Goal: Task Accomplishment & Management: Complete application form

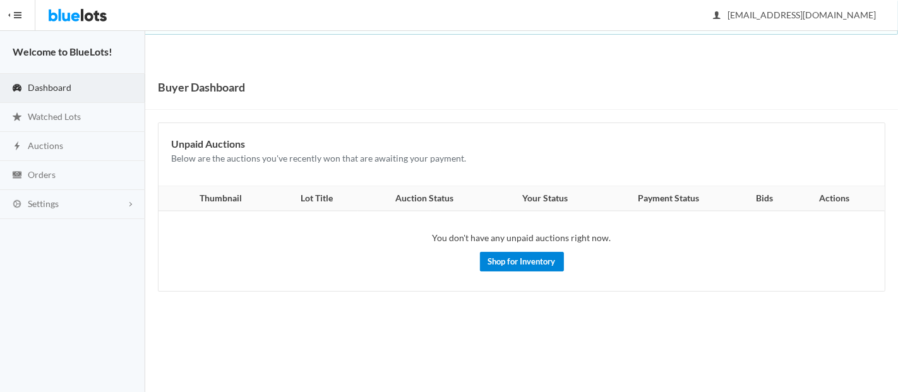
click at [552, 262] on link "Shop for Inventory" at bounding box center [522, 262] width 84 height 20
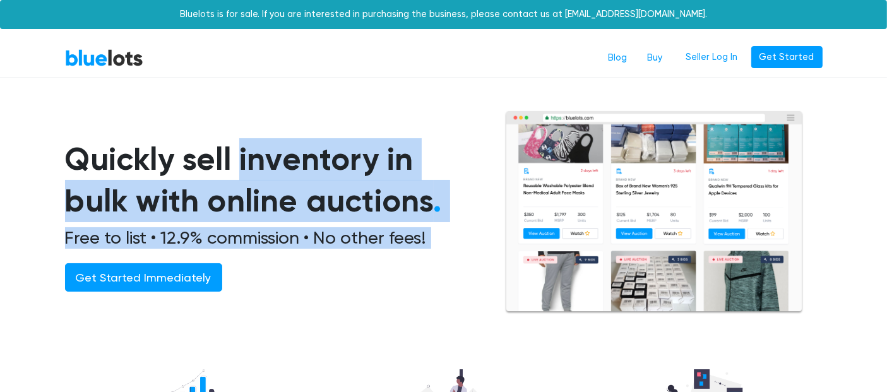
drag, startPoint x: 61, startPoint y: 156, endPoint x: 602, endPoint y: 213, distance: 544.1
click at [602, 213] on div "Quickly sell inventory in bulk with online auctions . Free to list • 12.9% comm…" at bounding box center [444, 212] width 777 height 204
click at [367, 186] on h1 "Quickly sell inventory in bulk with online auctions ." at bounding box center [269, 180] width 409 height 84
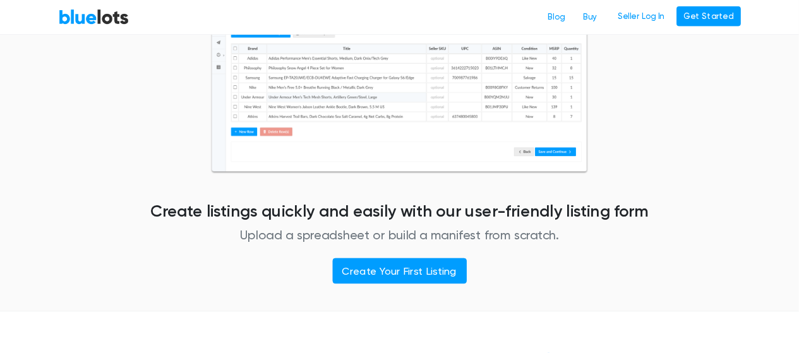
scroll to position [420, 0]
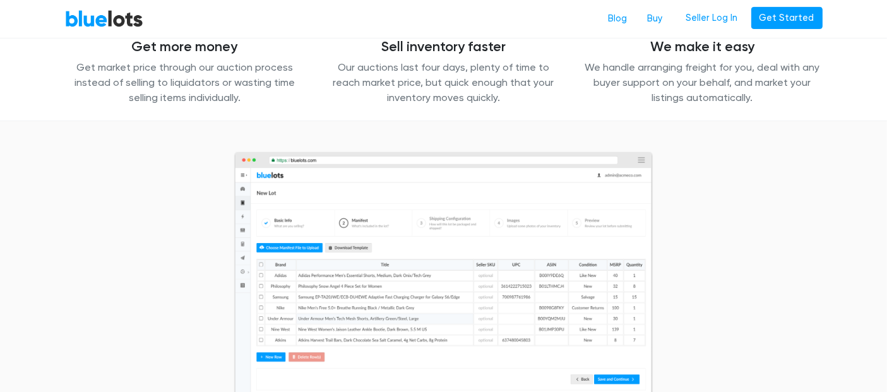
click at [339, 219] on img at bounding box center [444, 278] width 420 height 253
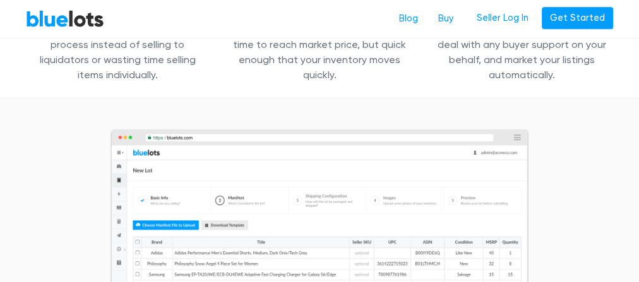
drag, startPoint x: 876, startPoint y: 3, endPoint x: 285, endPoint y: 99, distance: 598.7
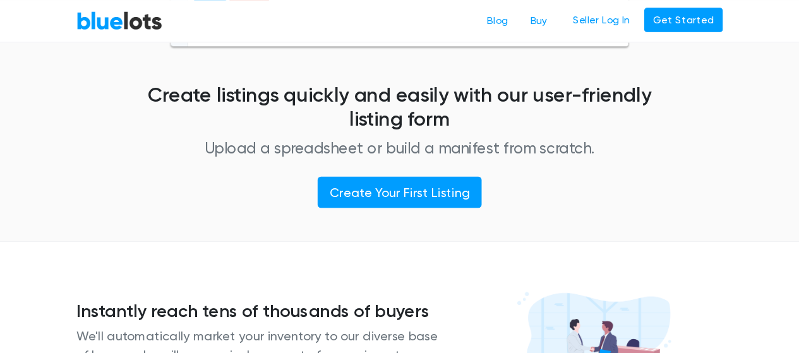
scroll to position [758, 0]
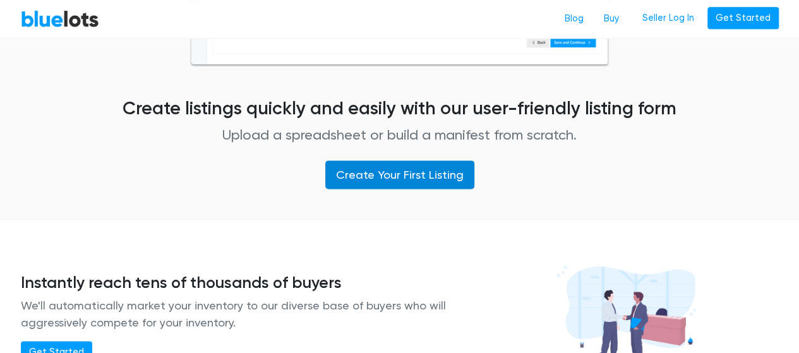
drag, startPoint x: 646, startPoint y: 0, endPoint x: 438, endPoint y: 178, distance: 273.6
click at [439, 177] on link "Create Your First Listing" at bounding box center [399, 174] width 149 height 28
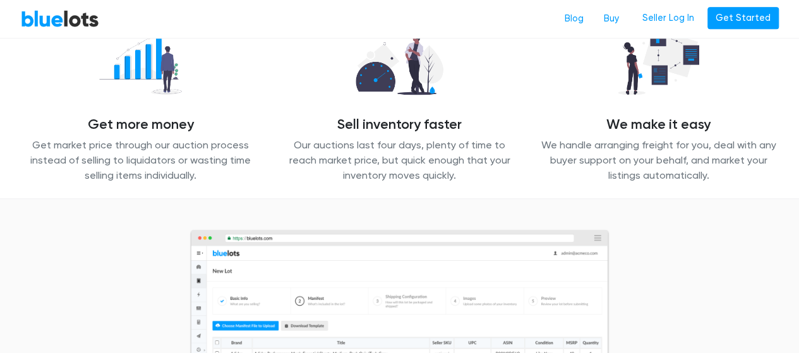
scroll to position [343, 0]
click at [347, 124] on h4 "Sell inventory faster" at bounding box center [400, 124] width 240 height 16
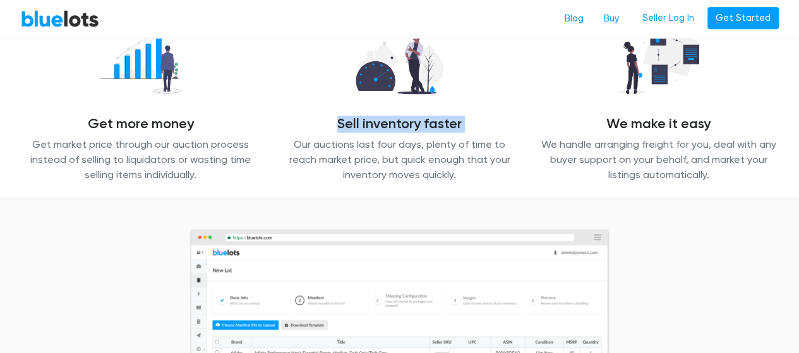
click at [347, 124] on h4 "Sell inventory faster" at bounding box center [400, 124] width 240 height 16
click at [148, 131] on h4 "Get more money" at bounding box center [141, 124] width 240 height 16
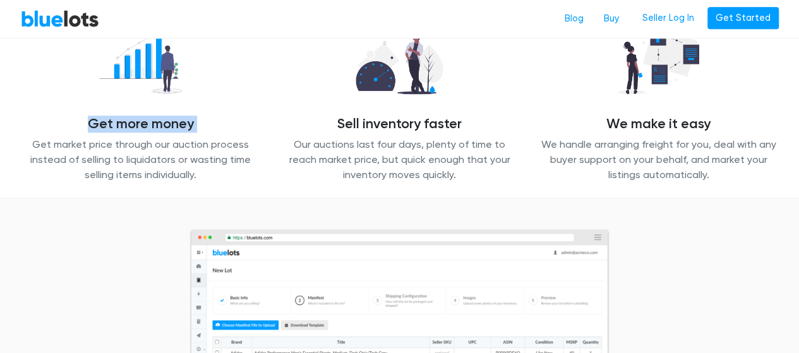
click at [148, 131] on h4 "Get more money" at bounding box center [141, 124] width 240 height 16
click at [653, 119] on h4 "We make it easy" at bounding box center [659, 124] width 240 height 16
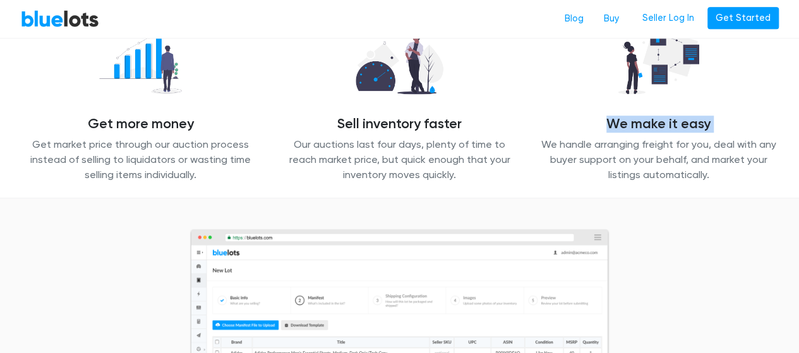
click at [653, 119] on h4 "We make it easy" at bounding box center [659, 124] width 240 height 16
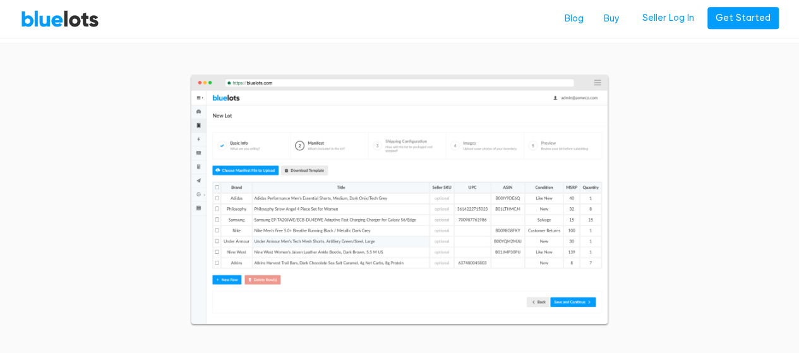
scroll to position [509, 0]
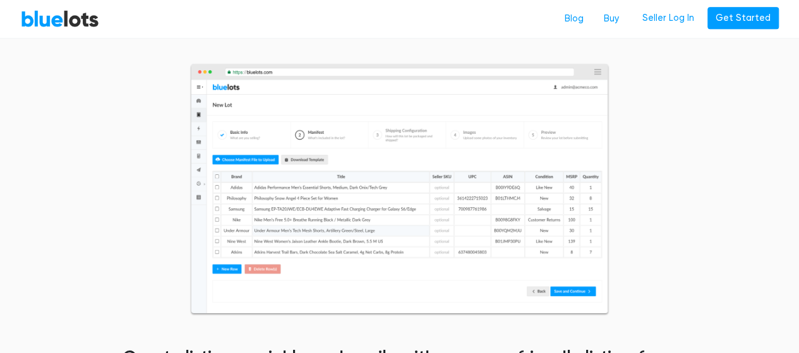
click at [737, 124] on div "Create listings quickly and easily with our user-friendly listing form Upload a…" at bounding box center [399, 250] width 777 height 374
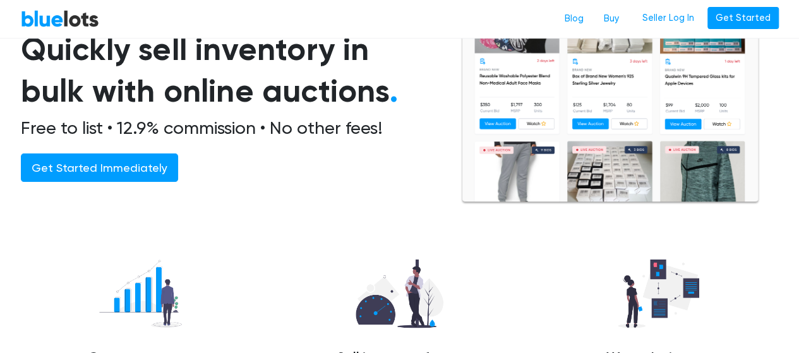
scroll to position [0, 0]
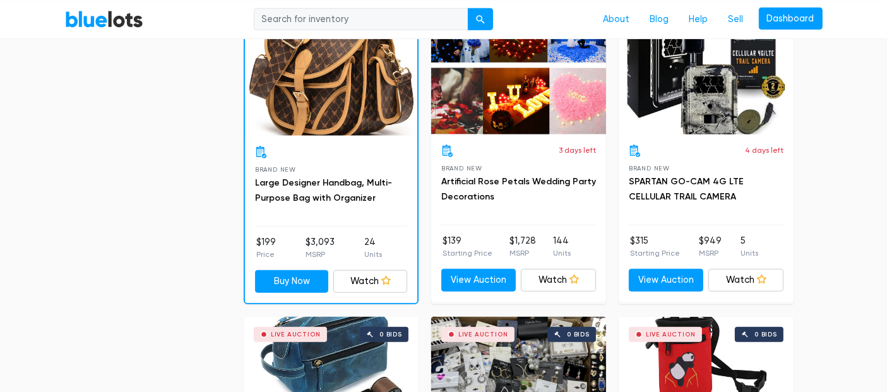
scroll to position [1263, 0]
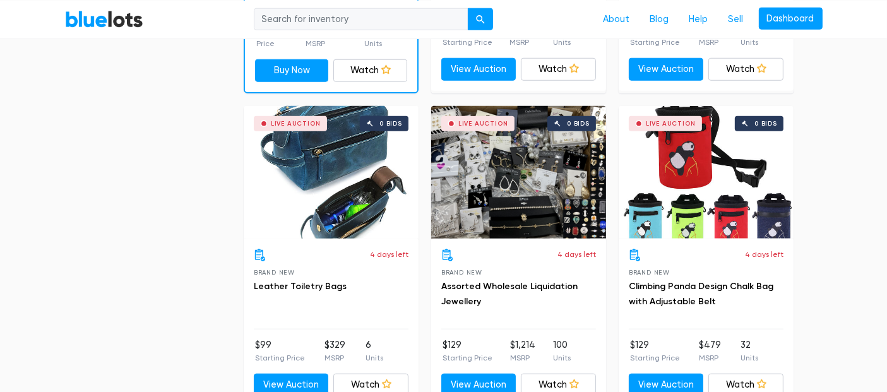
click at [379, 215] on div "Live Auction 0 bids" at bounding box center [331, 172] width 175 height 133
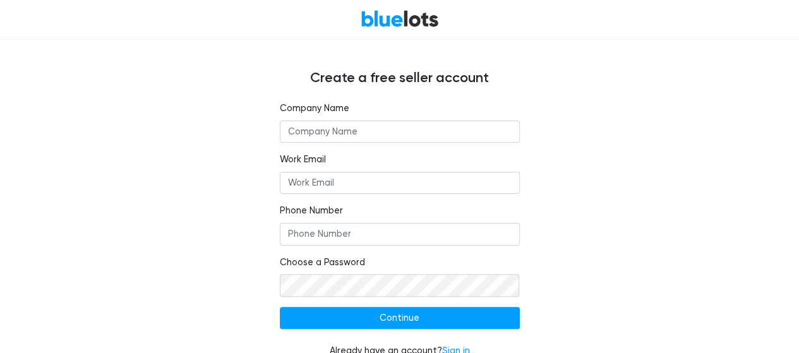
scroll to position [60, 0]
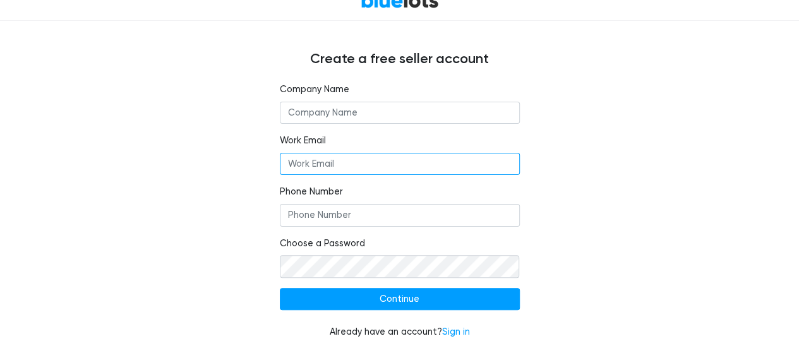
type input "[EMAIL_ADDRESS][DOMAIN_NAME]"
click at [358, 117] on input "text" at bounding box center [400, 113] width 240 height 23
type input "Honest Online Trading LLC"
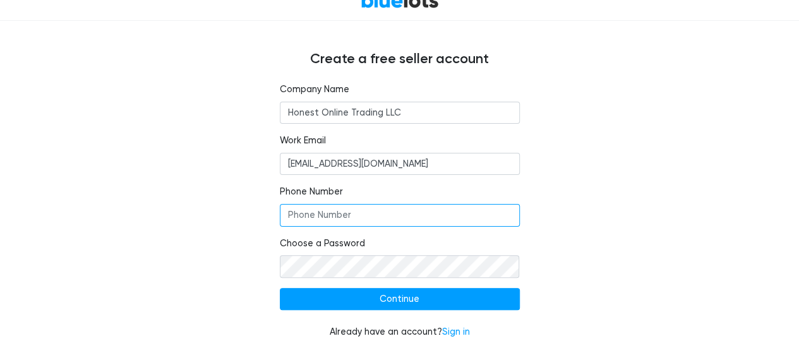
type input "13412089300"
click at [343, 217] on input "13412089300" at bounding box center [400, 215] width 240 height 23
click at [230, 218] on div "Company Name Honest Online Trading LLC Work Email procurement@honestonlinetradi…" at bounding box center [399, 218] width 777 height 271
click at [167, 265] on div "Company Name Honest Online Trading LLC Work Email procurement@honestonlinetradi…" at bounding box center [399, 218] width 777 height 271
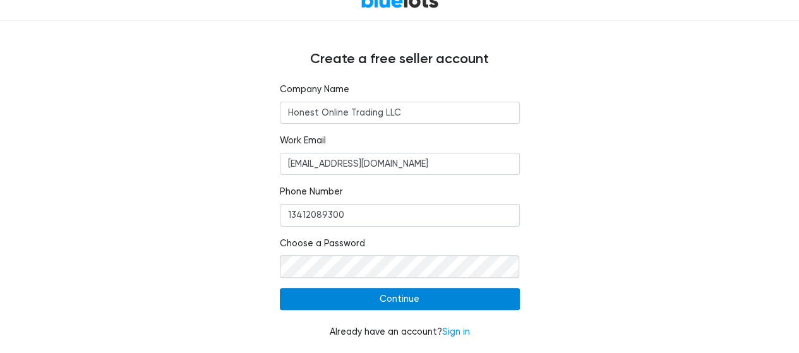
click at [360, 298] on input "Continue" at bounding box center [400, 299] width 240 height 23
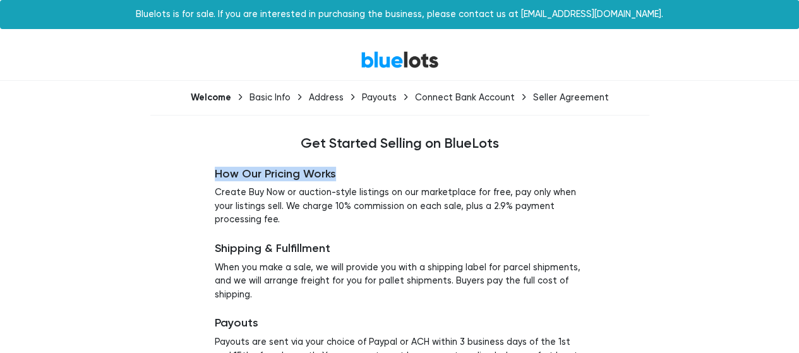
drag, startPoint x: 217, startPoint y: 173, endPoint x: 331, endPoint y: 173, distance: 113.6
click at [331, 173] on h5 "How Our Pricing Works" at bounding box center [399, 174] width 369 height 14
drag, startPoint x: 245, startPoint y: 176, endPoint x: 316, endPoint y: 175, distance: 71.3
click at [313, 176] on h5 "How Our Pricing Works" at bounding box center [399, 174] width 369 height 14
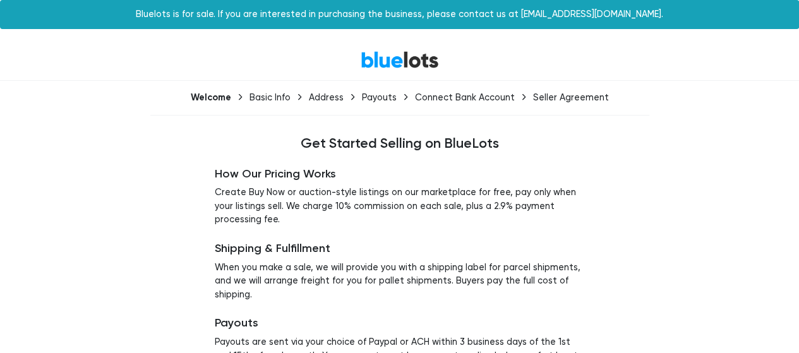
click at [317, 175] on h5 "How Our Pricing Works" at bounding box center [399, 174] width 369 height 14
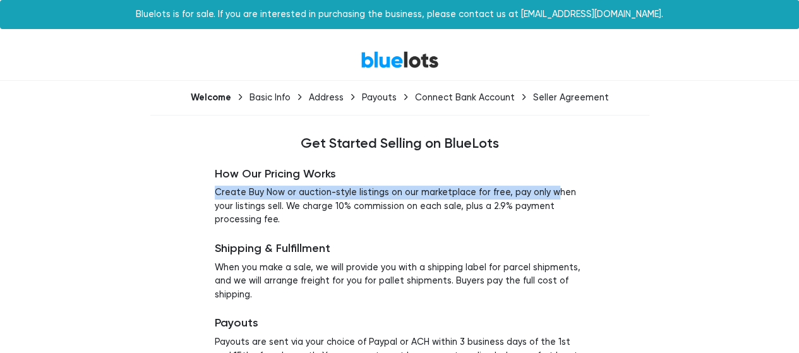
drag, startPoint x: 211, startPoint y: 199, endPoint x: 544, endPoint y: 192, distance: 333.4
click at [544, 192] on div "How Our Pricing Works Create Buy Now or auction-style listings on our marketpla…" at bounding box center [399, 328] width 388 height 352
click at [544, 192] on p "Create Buy Now or auction-style listings on our marketplace for free, pay only …" at bounding box center [399, 206] width 369 height 41
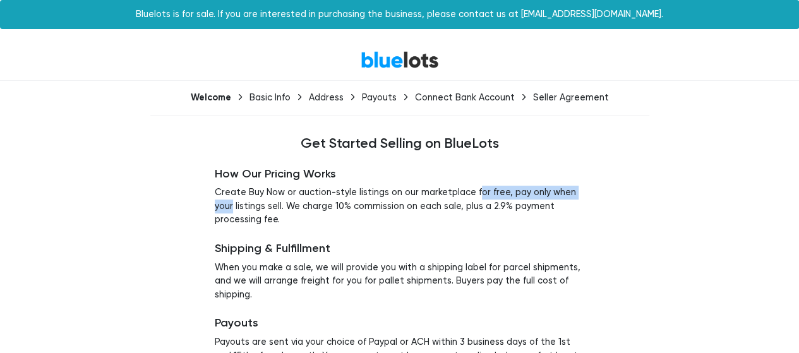
drag, startPoint x: 484, startPoint y: 190, endPoint x: 600, endPoint y: 190, distance: 116.2
click at [600, 190] on div "How Our Pricing Works Create Buy Now or auction-style listings on our marketpla…" at bounding box center [399, 328] width 777 height 352
drag, startPoint x: 220, startPoint y: 205, endPoint x: 251, endPoint y: 202, distance: 31.7
click at [250, 203] on p "Create Buy Now or auction-style listings on our marketplace for free, pay only …" at bounding box center [399, 206] width 369 height 41
click at [254, 202] on p "Create Buy Now or auction-style listings on our marketplace for free, pay only …" at bounding box center [399, 206] width 369 height 41
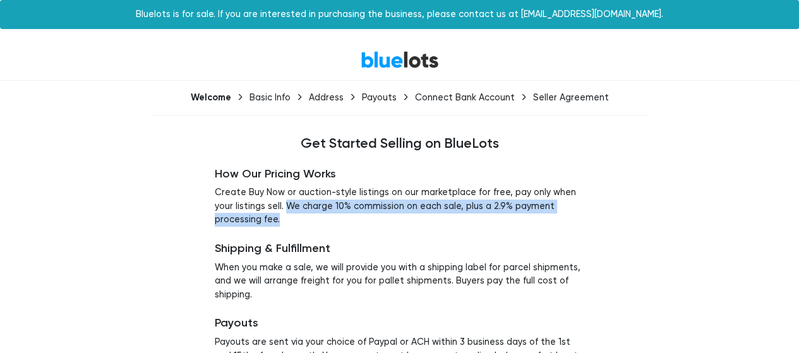
drag, startPoint x: 270, startPoint y: 202, endPoint x: 580, endPoint y: 213, distance: 310.2
click at [580, 213] on p "Create Buy Now or auction-style listings on our marketplace for free, pay only …" at bounding box center [399, 206] width 369 height 41
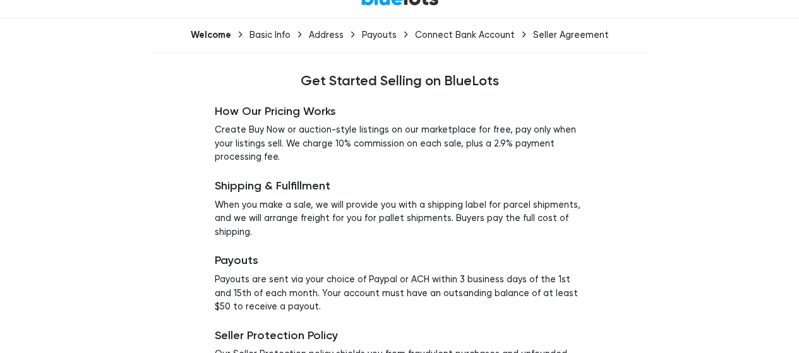
scroll to position [96, 0]
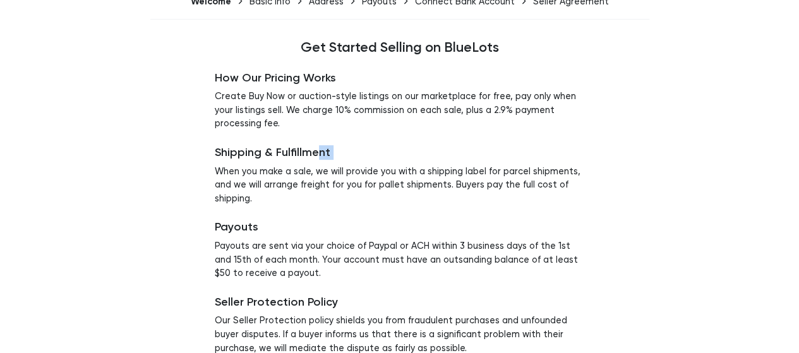
drag, startPoint x: 217, startPoint y: 160, endPoint x: 319, endPoint y: 155, distance: 102.4
click at [319, 156] on div "Shipping & Fulfillment When you make a sale, we will provide you with a shippin…" at bounding box center [399, 175] width 369 height 59
click at [319, 155] on h5 "Shipping & Fulfillment" at bounding box center [399, 153] width 369 height 14
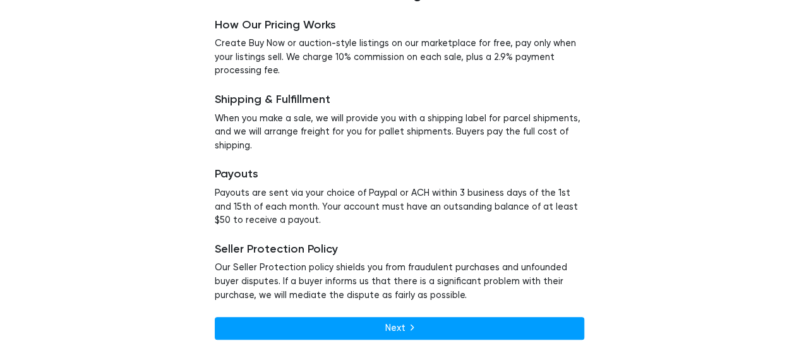
scroll to position [0, 0]
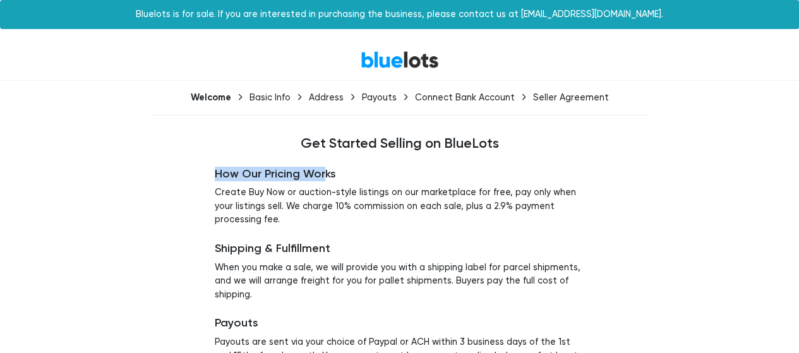
drag, startPoint x: 194, startPoint y: 170, endPoint x: 323, endPoint y: 169, distance: 128.8
click at [323, 169] on div "How Our Pricing Works Create Buy Now or auction-style listings on our marketpla…" at bounding box center [399, 328] width 777 height 352
click at [323, 169] on h5 "How Our Pricing Works" at bounding box center [399, 174] width 369 height 14
drag, startPoint x: 206, startPoint y: 177, endPoint x: 356, endPoint y: 175, distance: 150.3
click at [356, 175] on div "How Our Pricing Works Create Buy Now or auction-style listings on our marketpla…" at bounding box center [399, 328] width 388 height 352
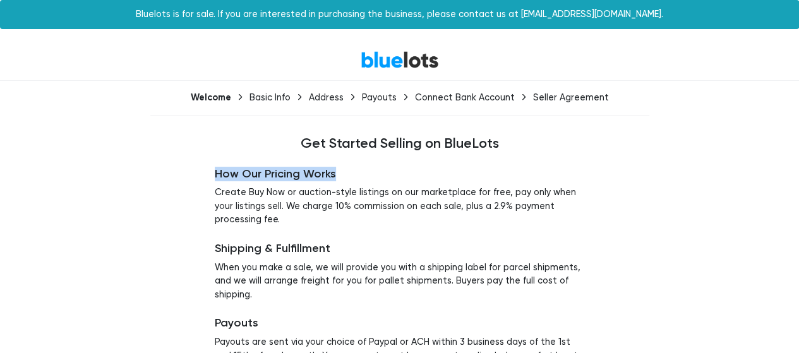
click at [356, 175] on h5 "How Our Pricing Works" at bounding box center [399, 174] width 369 height 14
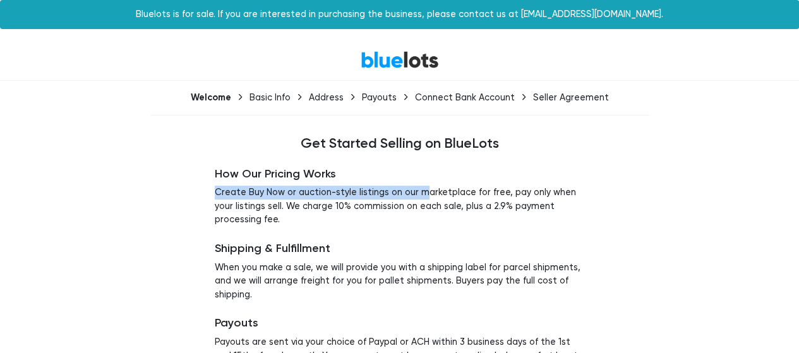
drag, startPoint x: 212, startPoint y: 197, endPoint x: 434, endPoint y: 193, distance: 222.9
click at [434, 193] on div "How Our Pricing Works Create Buy Now or auction-style listings on our marketpla…" at bounding box center [399, 328] width 388 height 352
click at [434, 193] on p "Create Buy Now or auction-style listings on our marketplace for free, pay only …" at bounding box center [399, 206] width 369 height 41
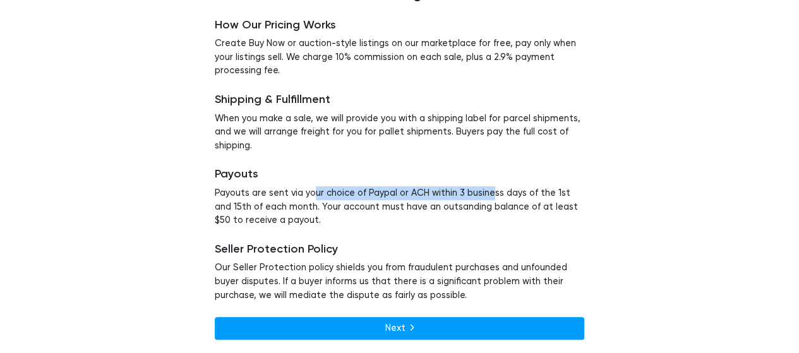
drag, startPoint x: 309, startPoint y: 194, endPoint x: 486, endPoint y: 194, distance: 176.8
click at [486, 194] on p "Payouts are sent via your choice of Paypal or ACH within 3 business days of the…" at bounding box center [399, 206] width 369 height 41
click at [487, 194] on p "Payouts are sent via your choice of Paypal or ACH within 3 business days of the…" at bounding box center [399, 206] width 369 height 41
drag, startPoint x: 422, startPoint y: 194, endPoint x: 570, endPoint y: 195, distance: 147.7
click at [570, 195] on p "Payouts are sent via your choice of Paypal or ACH within 3 business days of the…" at bounding box center [399, 206] width 369 height 41
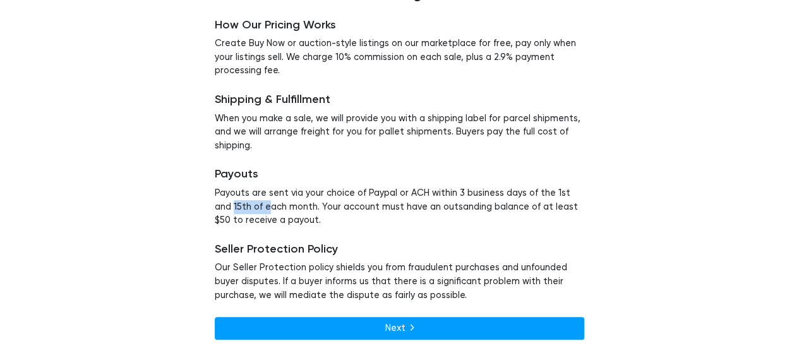
drag, startPoint x: 208, startPoint y: 205, endPoint x: 251, endPoint y: 204, distance: 43.0
click at [251, 204] on div "How Our Pricing Works Create Buy Now or auction-style listings on our marketpla…" at bounding box center [399, 179] width 388 height 352
click at [251, 204] on p "Payouts are sent via your choice of Paypal or ACH within 3 business days of the…" at bounding box center [399, 206] width 369 height 41
drag, startPoint x: 251, startPoint y: 204, endPoint x: 295, endPoint y: 204, distance: 44.2
click at [295, 204] on p "Payouts are sent via your choice of Paypal or ACH within 3 business days of the…" at bounding box center [399, 206] width 369 height 41
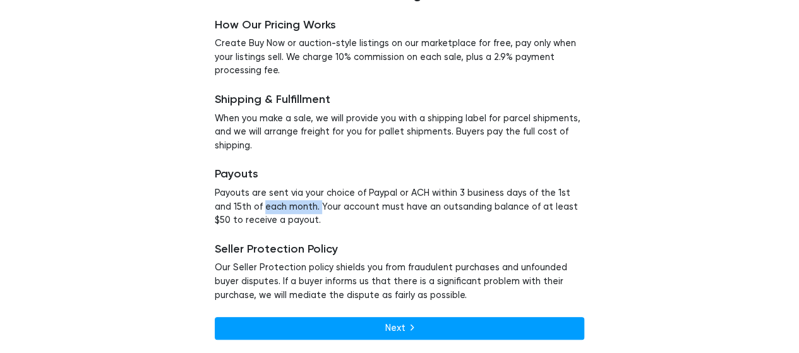
click at [295, 204] on p "Payouts are sent via your choice of Paypal or ACH within 3 business days of the…" at bounding box center [399, 206] width 369 height 41
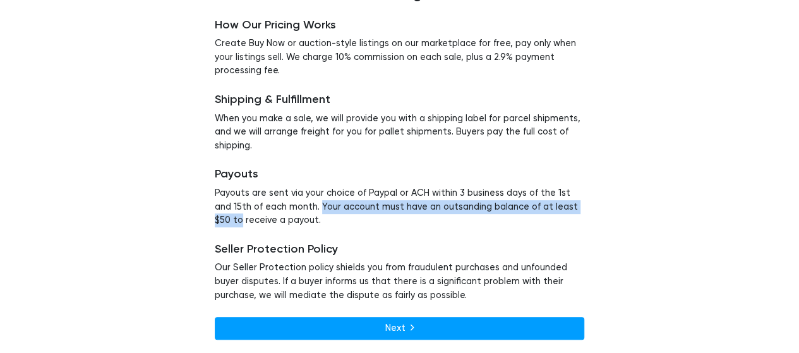
drag, startPoint x: 298, startPoint y: 203, endPoint x: 570, endPoint y: 212, distance: 271.6
click at [570, 212] on p "Payouts are sent via your choice of Paypal or ACH within 3 business days of the…" at bounding box center [399, 206] width 369 height 41
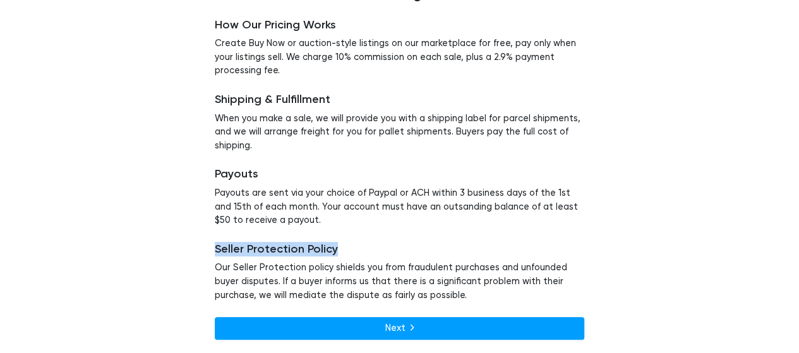
drag, startPoint x: 222, startPoint y: 251, endPoint x: 379, endPoint y: 251, distance: 157.2
click at [379, 251] on div "How Our Pricing Works Create Buy Now or auction-style listings on our marketpla…" at bounding box center [399, 179] width 388 height 352
click at [365, 251] on h5 "Seller Protection Policy" at bounding box center [399, 249] width 369 height 14
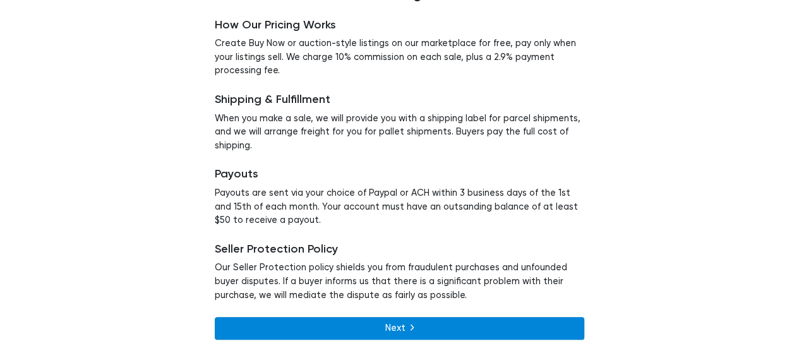
click at [446, 324] on link "Next" at bounding box center [399, 328] width 369 height 23
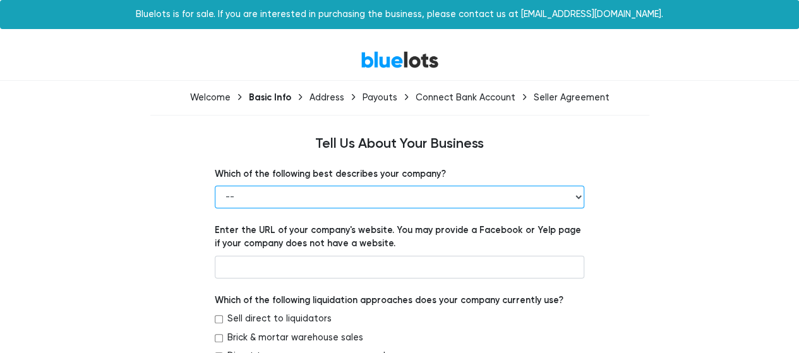
click at [319, 194] on select "-- Retailer Wholesaler Brand or Manufacturer Liquidator 3PL Other" at bounding box center [399, 197] width 369 height 23
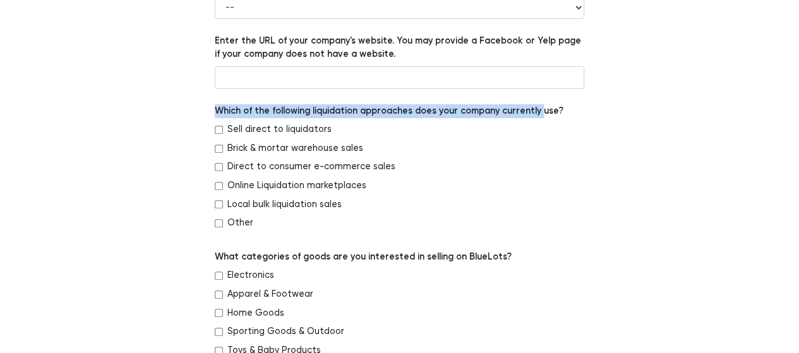
drag, startPoint x: 189, startPoint y: 110, endPoint x: 535, endPoint y: 116, distance: 346.0
click at [535, 116] on label "Which of the following liquidation approaches does your company currently use?" at bounding box center [389, 111] width 349 height 14
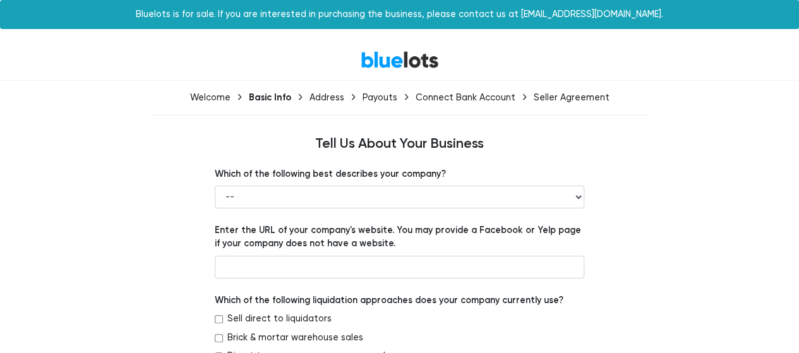
scroll to position [0, 0]
